Goal: Transaction & Acquisition: Purchase product/service

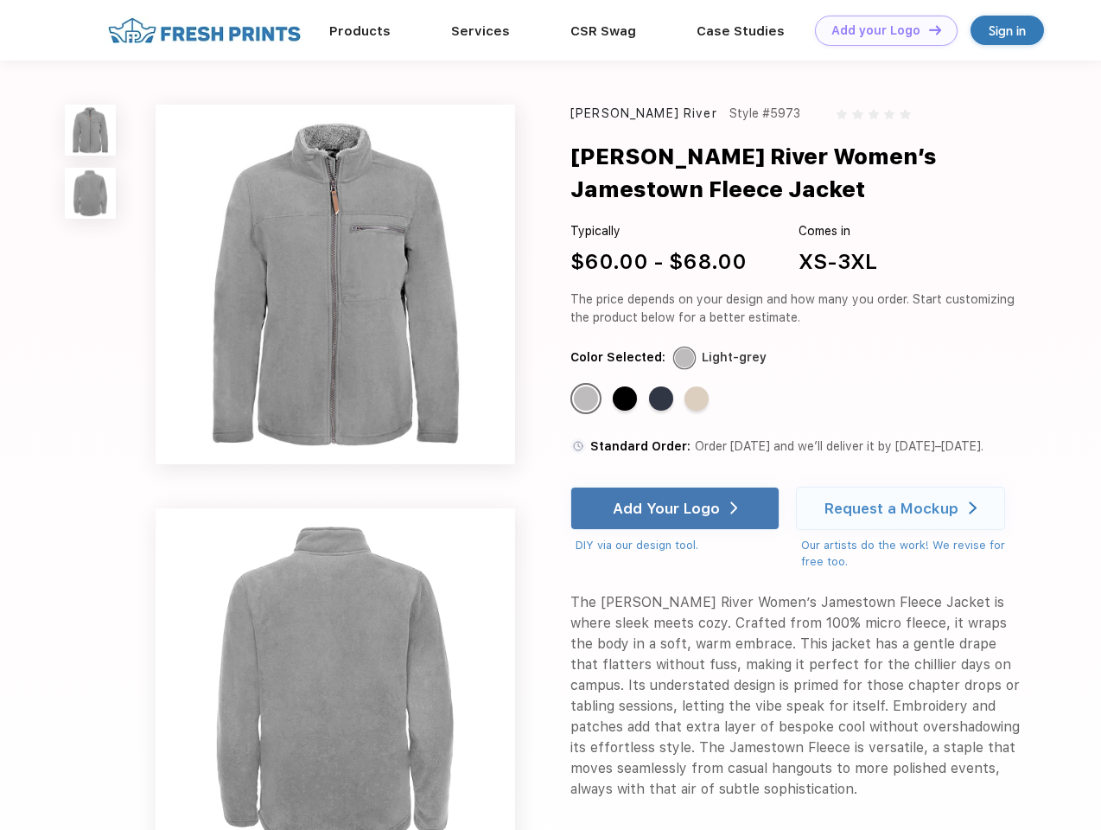
click at [880, 30] on link "Add your Logo Design Tool" at bounding box center [886, 31] width 143 height 30
click at [0, 0] on div "Design Tool" at bounding box center [0, 0] width 0 height 0
click at [927, 29] on link "Add your Logo Design Tool" at bounding box center [886, 31] width 143 height 30
click at [91, 130] on img at bounding box center [90, 130] width 51 height 51
click at [91, 194] on img at bounding box center [90, 193] width 51 height 51
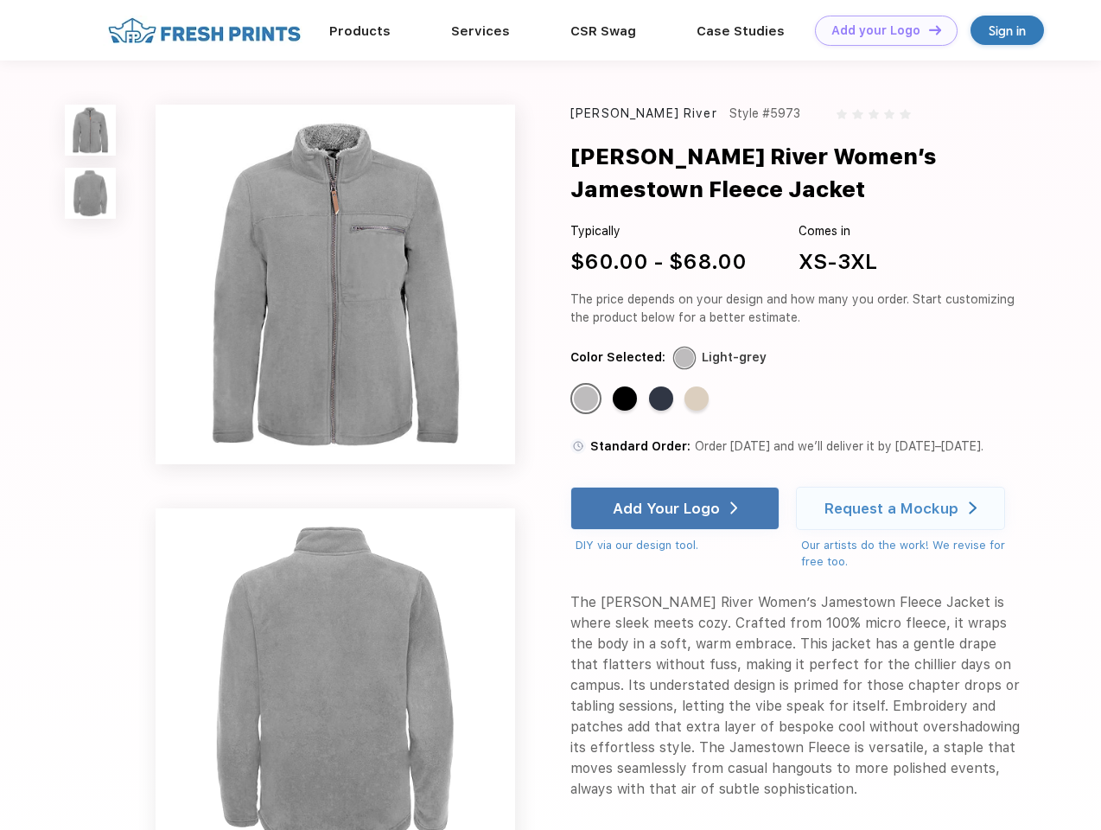
click at [588, 399] on div "Standard Color" at bounding box center [586, 398] width 24 height 24
click at [627, 399] on div "Standard Color" at bounding box center [625, 398] width 24 height 24
click at [663, 399] on div "Standard Color" at bounding box center [661, 398] width 24 height 24
click at [698, 399] on div "Standard Color" at bounding box center [697, 398] width 24 height 24
click at [677, 508] on div "Add Your Logo" at bounding box center [666, 508] width 107 height 17
